Goal: Transaction & Acquisition: Purchase product/service

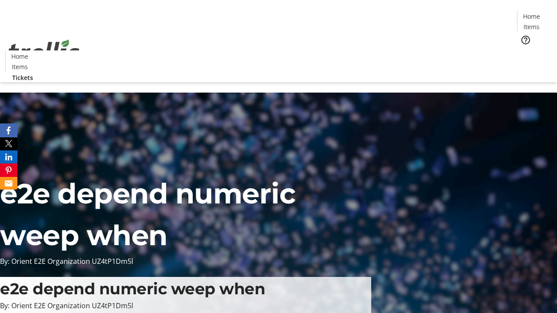
click at [524, 51] on span "Tickets" at bounding box center [534, 55] width 21 height 9
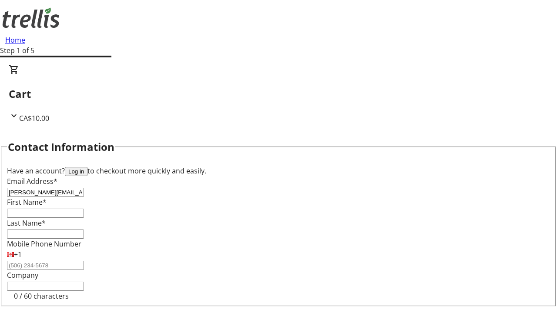
type input "[PERSON_NAME][EMAIL_ADDRESS][DOMAIN_NAME]"
type input "[PERSON_NAME]"
type input "Hagenes"
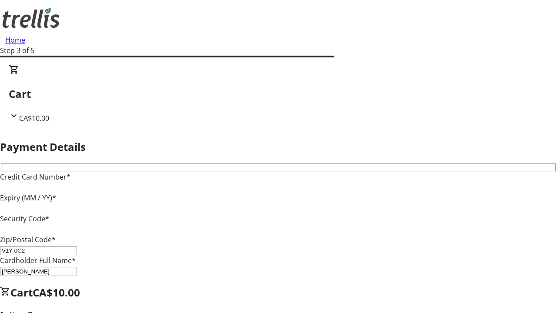
type input "V1Y 0C2"
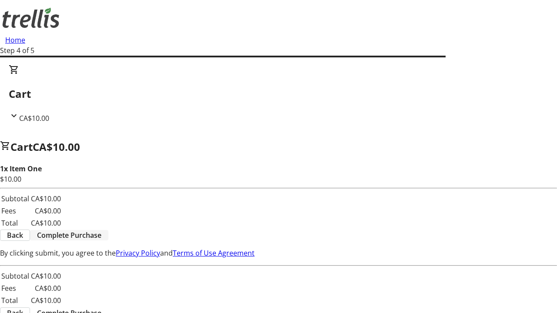
click at [101, 230] on span "Complete Purchase" at bounding box center [69, 235] width 64 height 10
